Goal: Find contact information

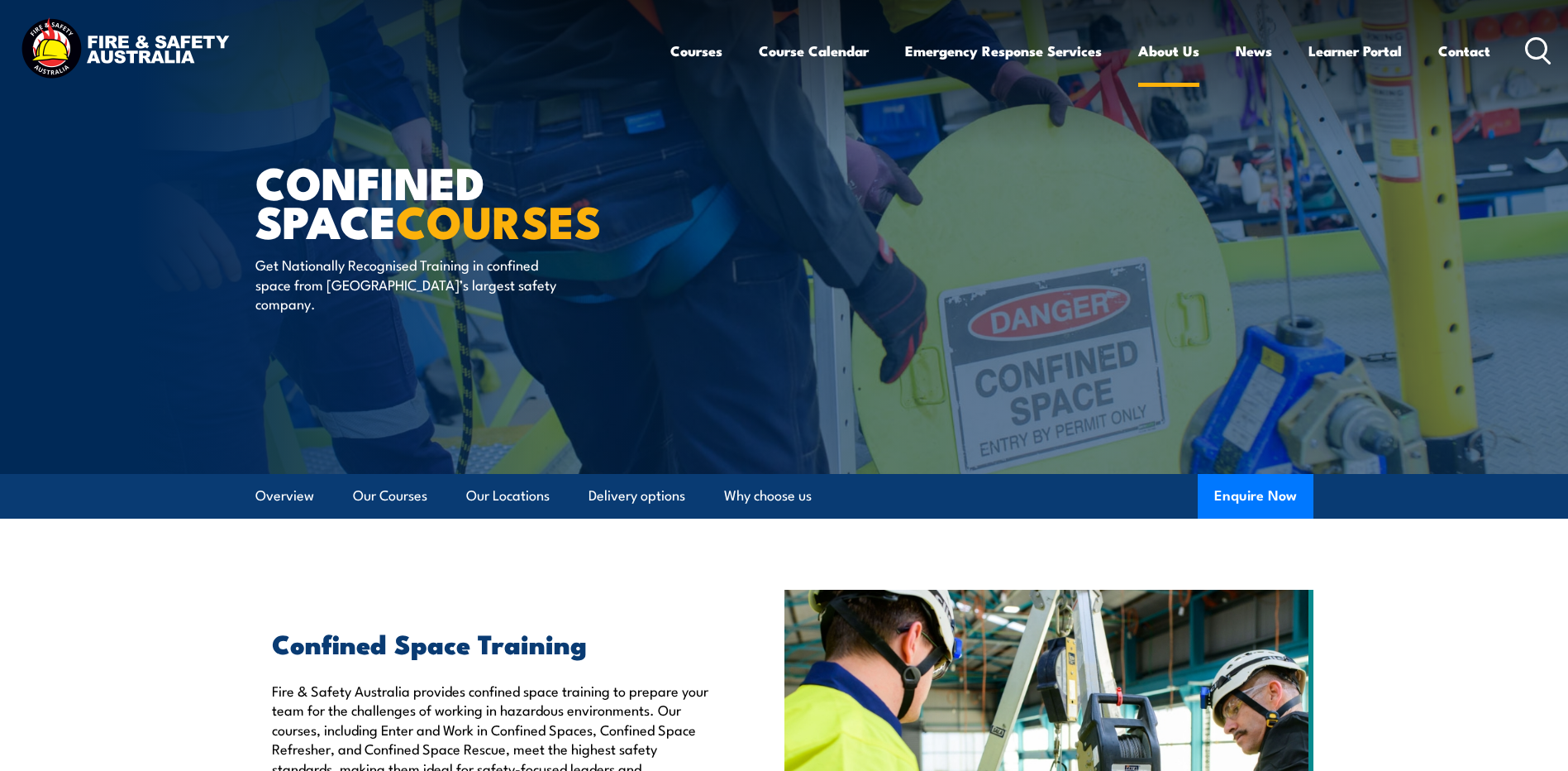
click at [1185, 49] on link "About Us" at bounding box center [1169, 51] width 61 height 44
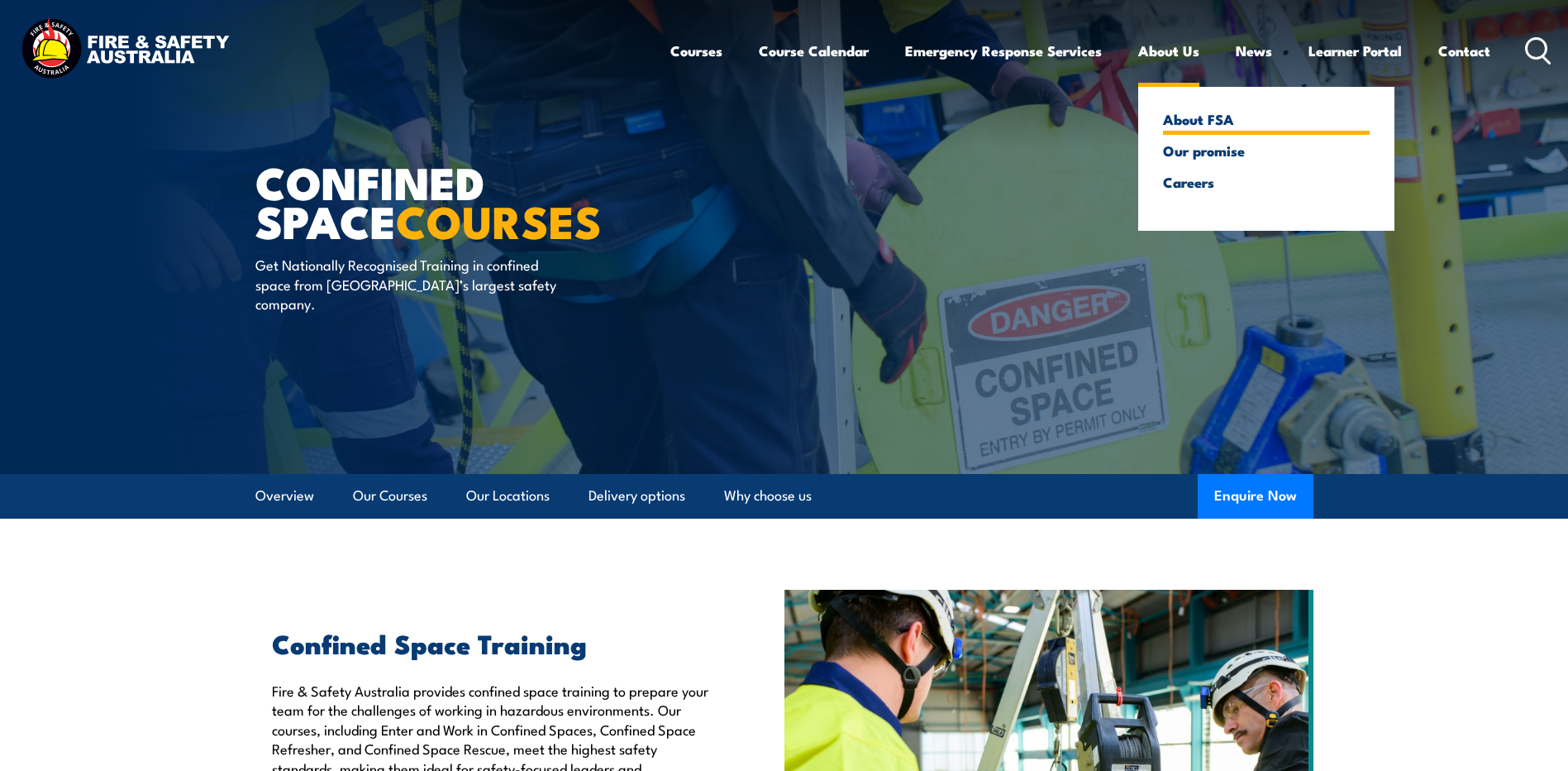
click at [1207, 124] on link "About FSA" at bounding box center [1266, 119] width 207 height 15
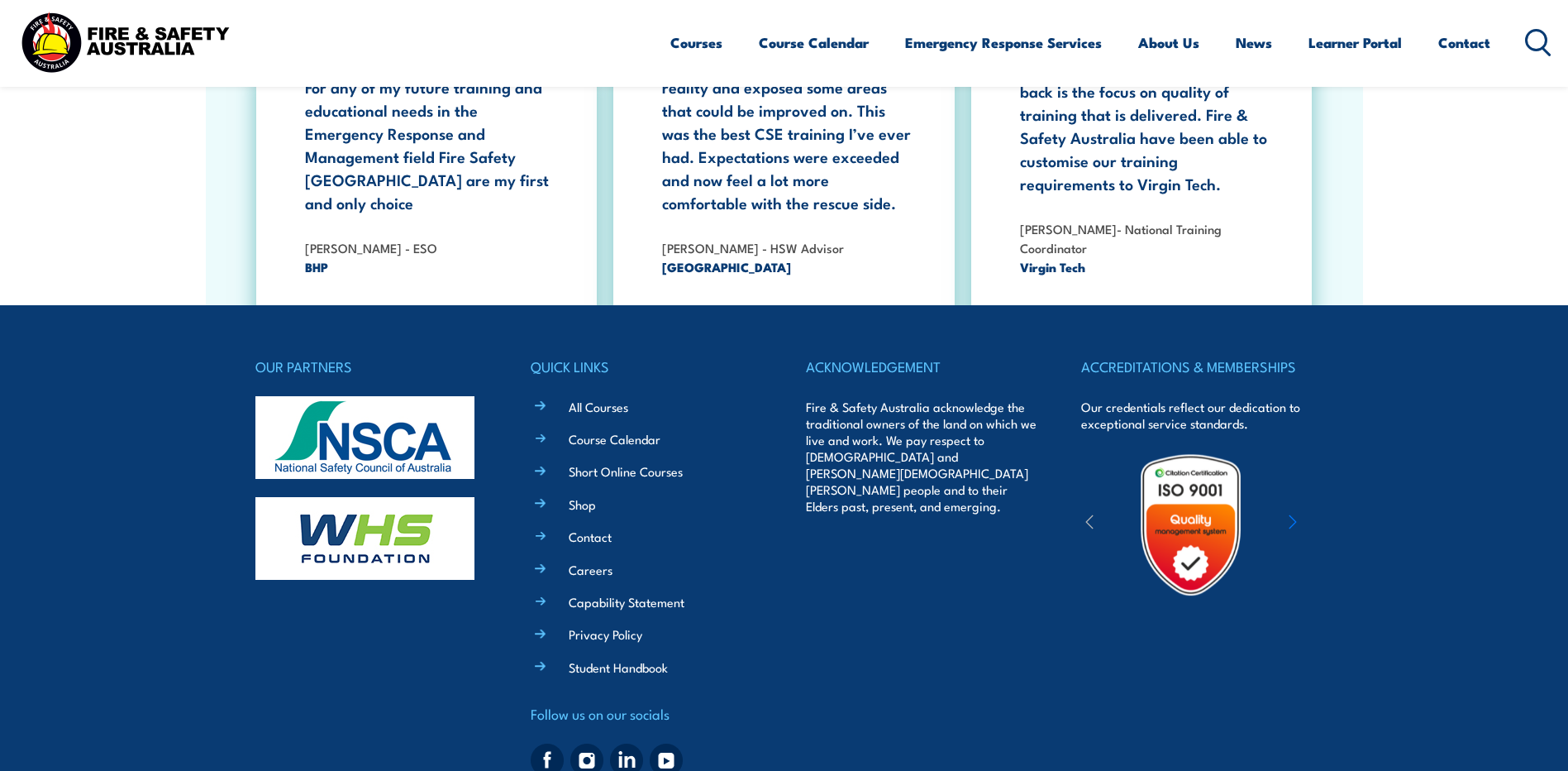
scroll to position [5350, 0]
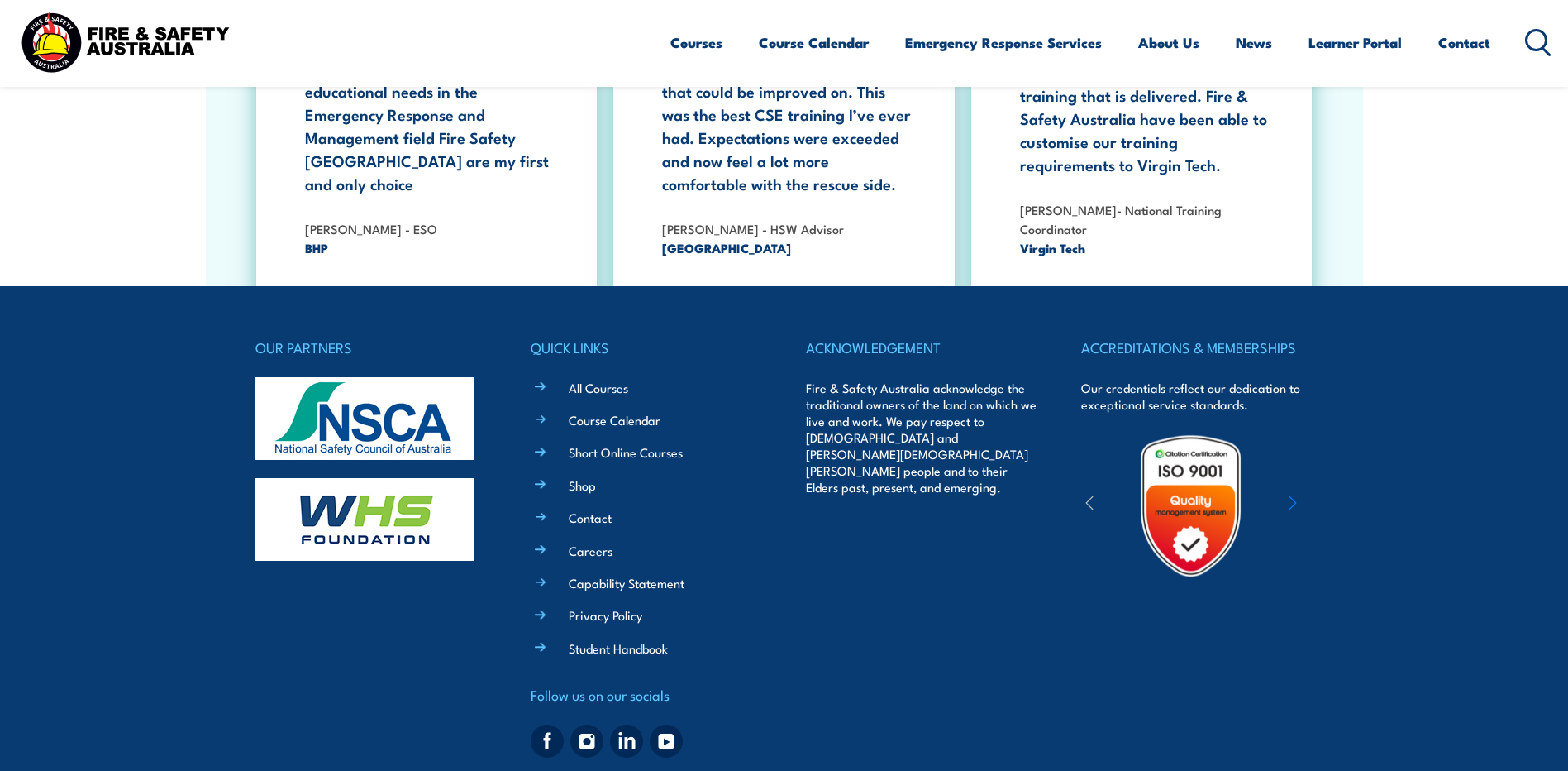
click at [587, 508] on link "Contact" at bounding box center [589, 517] width 43 height 18
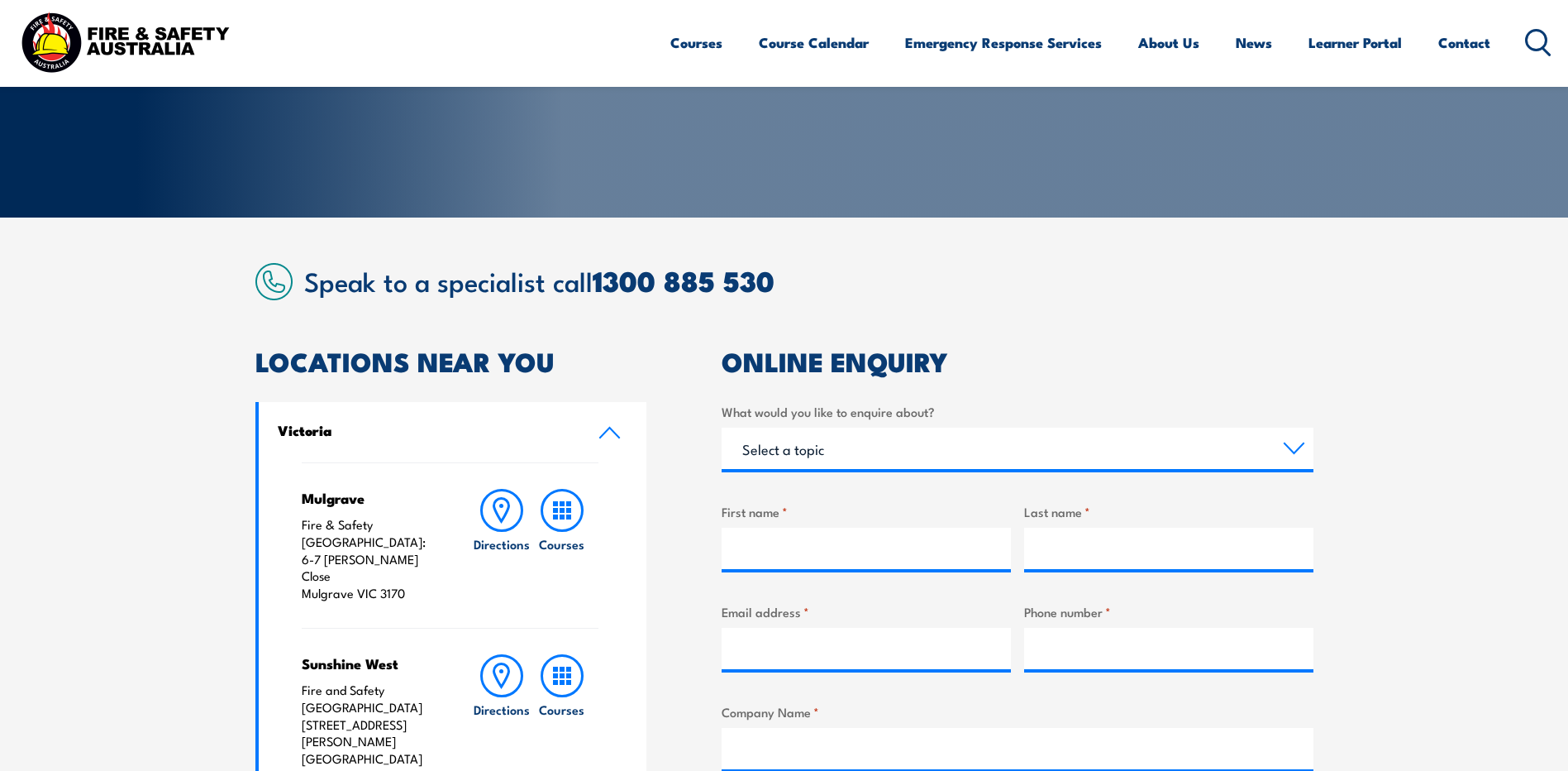
scroll to position [496, 0]
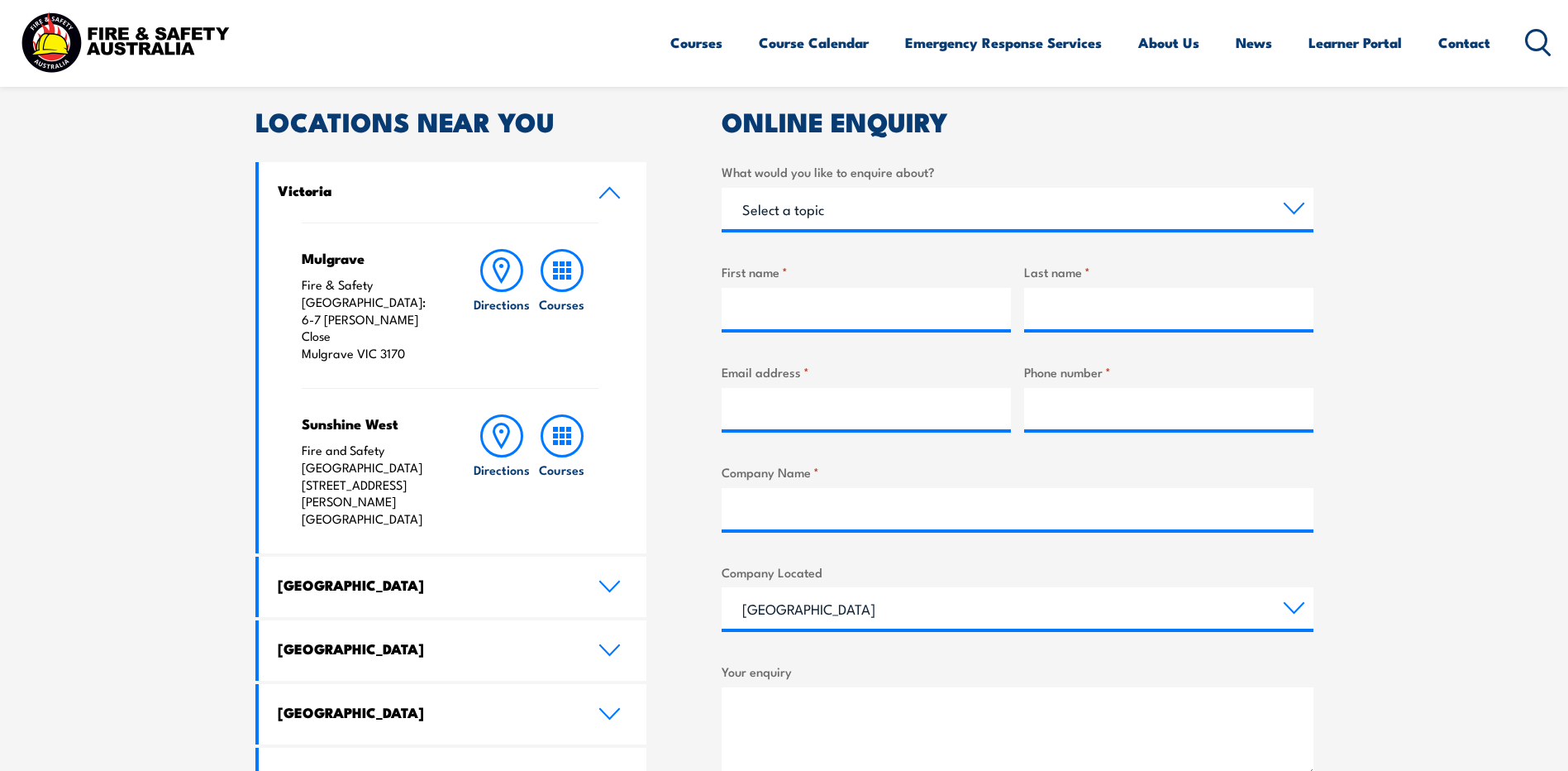
drag, startPoint x: 410, startPoint y: 318, endPoint x: 301, endPoint y: 283, distance: 114.5
click at [297, 286] on div "Mulgrave Fire & Safety Australia: 6-7 Hartnett Close Mulgrave VIC 3170 Directio…" at bounding box center [453, 388] width 388 height 331
drag, startPoint x: 301, startPoint y: 283, endPoint x: 329, endPoint y: 282, distance: 28.0
copy p "Fire & Safety Australia: 6-7 Hartnett Close Mulgrave VIC 3170"
